Goal: Information Seeking & Learning: Learn about a topic

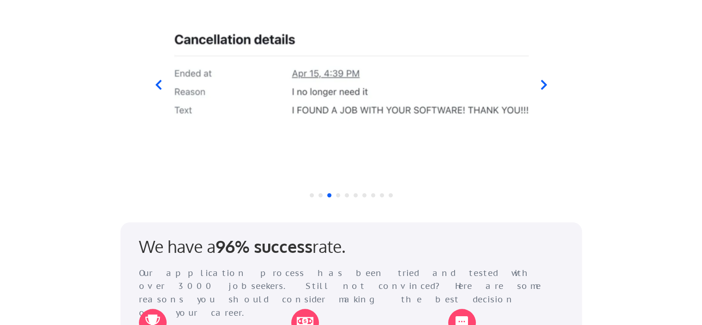
scroll to position [961, 0]
click at [544, 88] on icon at bounding box center [544, 84] width 12 height 12
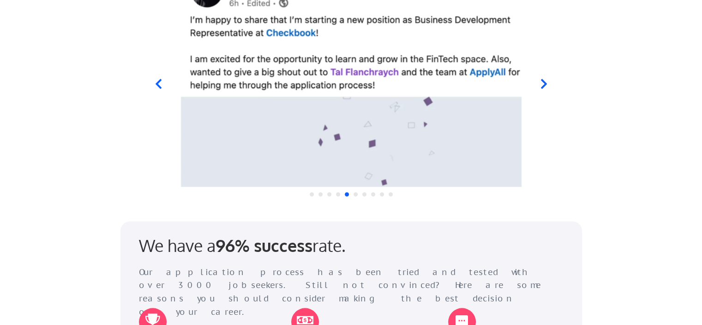
click at [543, 86] on icon at bounding box center [544, 84] width 6 height 10
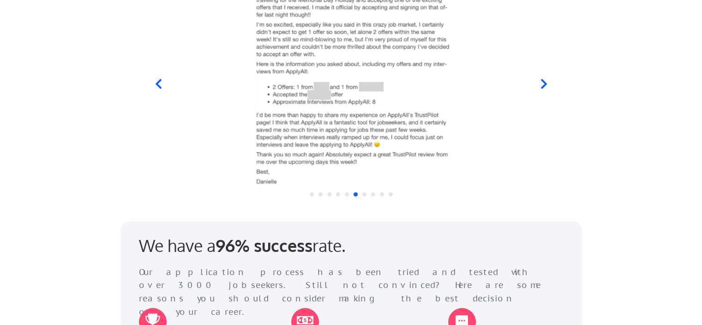
click at [545, 86] on icon at bounding box center [544, 84] width 12 height 12
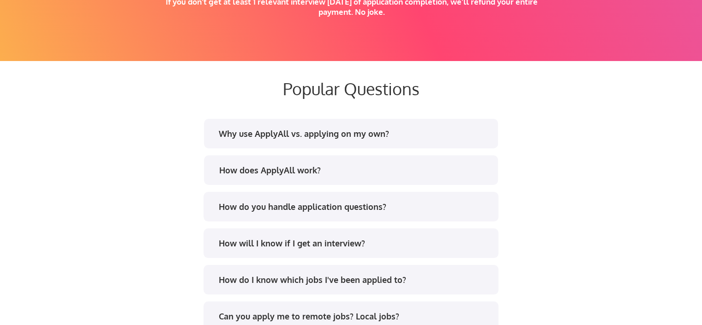
scroll to position [1702, 0]
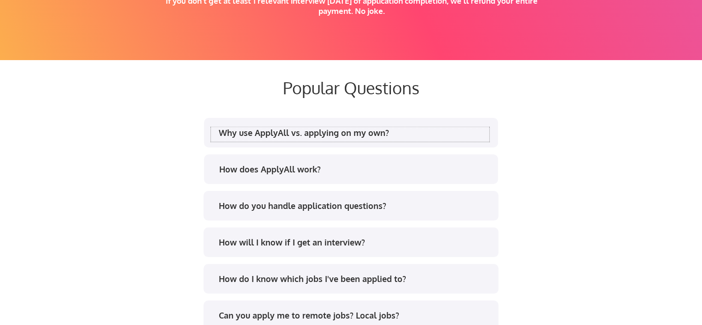
click at [417, 138] on div "Why use ApplyAll vs. applying on my own?" at bounding box center [350, 133] width 278 height 15
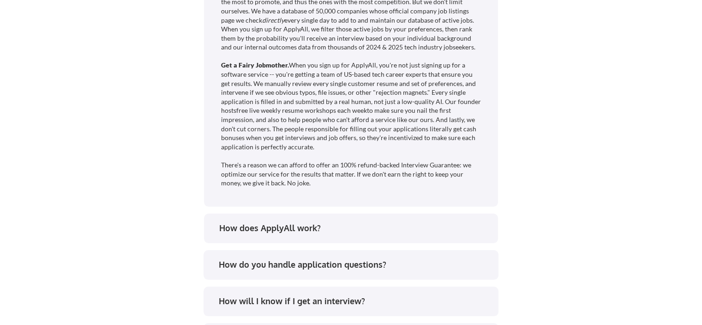
scroll to position [1929, 0]
click at [332, 229] on div "How does ApplyAll work?" at bounding box center [354, 227] width 271 height 12
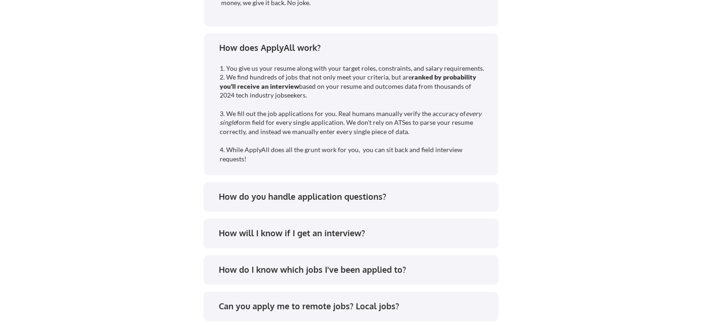
scroll to position [2110, 0]
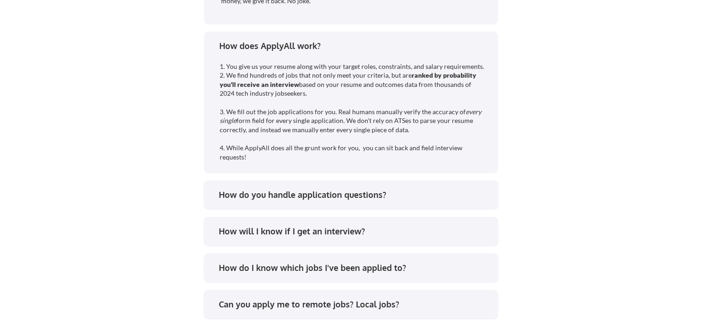
click at [362, 195] on div "How do you handle application questions?" at bounding box center [354, 195] width 271 height 12
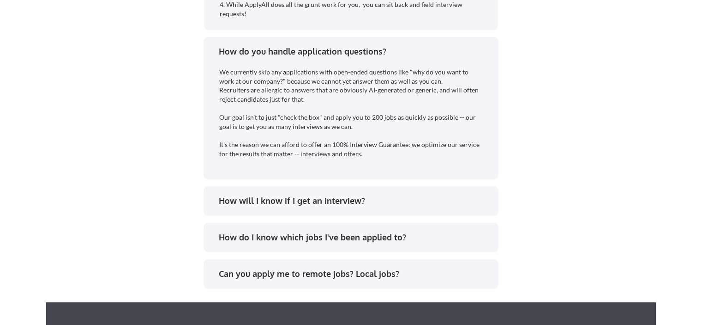
scroll to position [2254, 0]
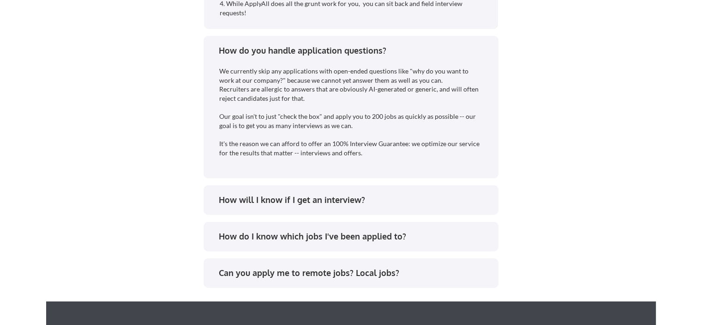
click at [473, 198] on div "How will I know if I get an interview?" at bounding box center [354, 200] width 271 height 12
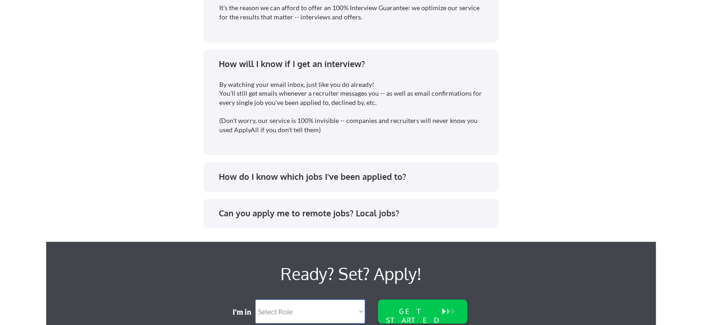
scroll to position [2390, 0]
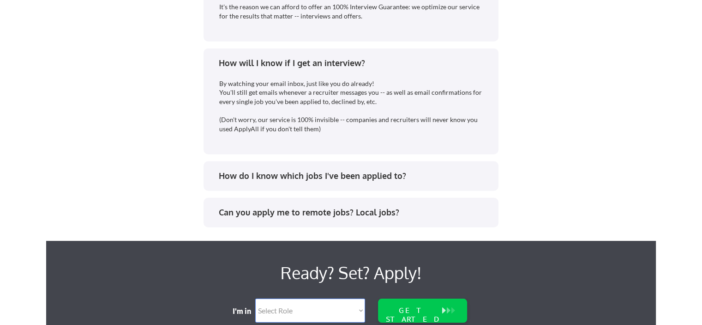
click at [421, 173] on div "How do I know which jobs I've been applied to?" at bounding box center [354, 176] width 271 height 12
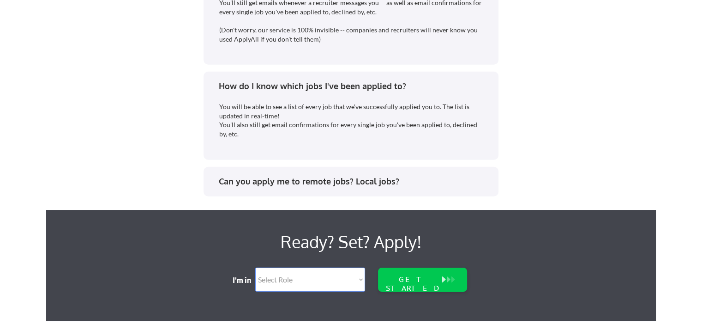
scroll to position [2481, 0]
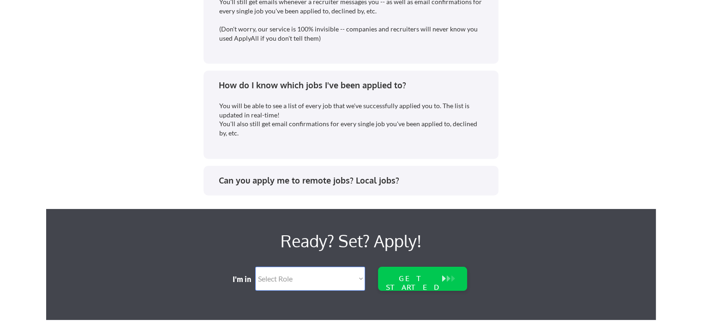
click at [463, 180] on div "Can you apply me to remote jobs? Local jobs?" at bounding box center [354, 180] width 271 height 12
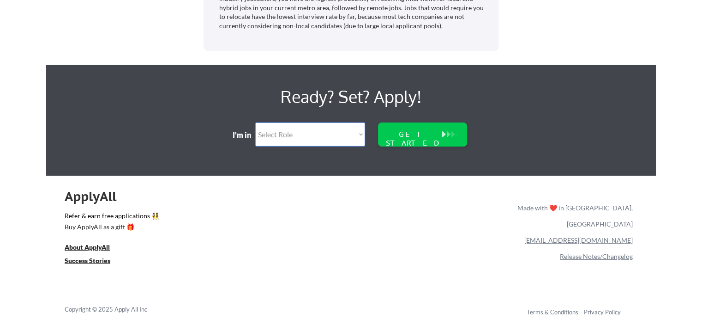
scroll to position [2767, 0]
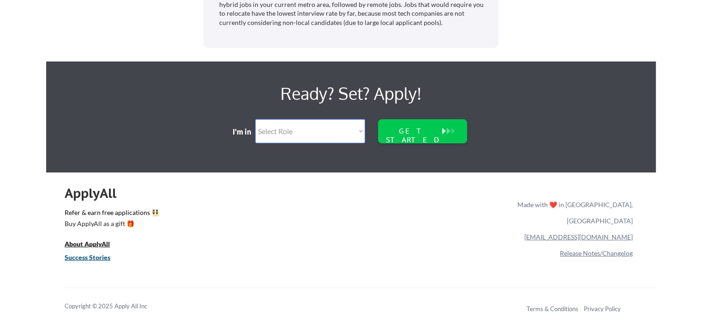
click at [73, 256] on u "Success Stories" at bounding box center [88, 257] width 46 height 8
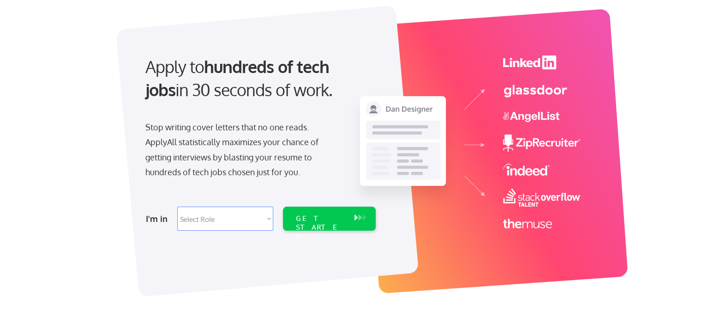
scroll to position [52, 0]
